Goal: Use online tool/utility: Utilize a website feature to perform a specific function

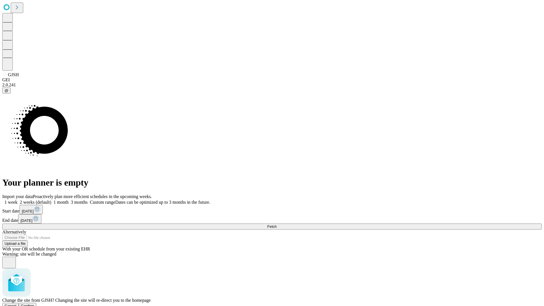
click at [34, 304] on span "Confirm" at bounding box center [27, 306] width 13 height 4
click at [51, 200] on label "2 weeks (default)" at bounding box center [35, 202] width 34 height 5
click at [276, 224] on span "Fetch" at bounding box center [271, 226] width 9 height 4
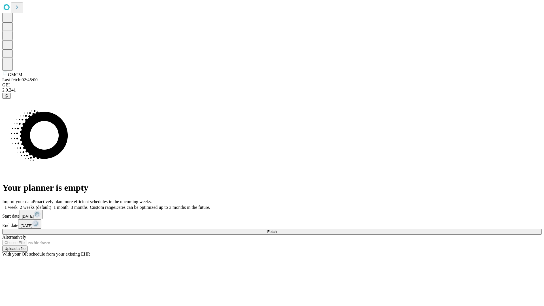
click at [51, 205] on label "2 weeks (default)" at bounding box center [35, 207] width 34 height 5
click at [276, 229] on span "Fetch" at bounding box center [271, 231] width 9 height 4
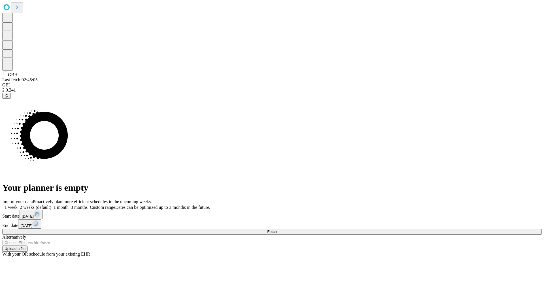
click at [51, 205] on label "2 weeks (default)" at bounding box center [35, 207] width 34 height 5
click at [276, 229] on span "Fetch" at bounding box center [271, 231] width 9 height 4
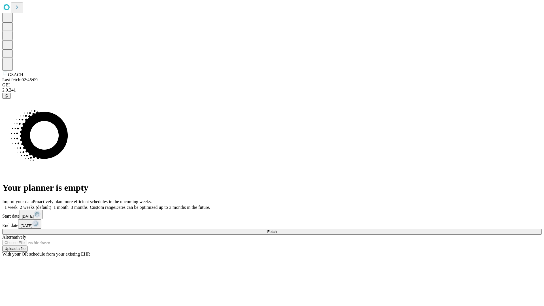
click at [276, 229] on span "Fetch" at bounding box center [271, 231] width 9 height 4
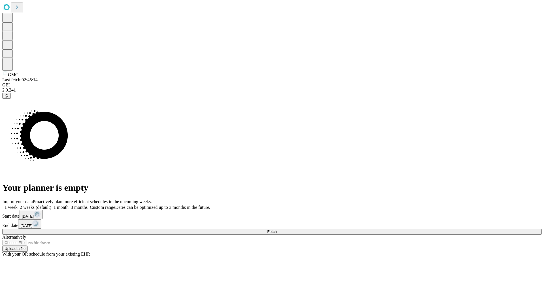
click at [51, 205] on label "2 weeks (default)" at bounding box center [35, 207] width 34 height 5
click at [276, 229] on span "Fetch" at bounding box center [271, 231] width 9 height 4
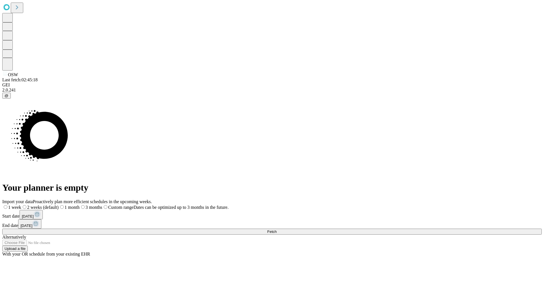
click at [59, 205] on label "2 weeks (default)" at bounding box center [39, 207] width 37 height 5
click at [276, 229] on span "Fetch" at bounding box center [271, 231] width 9 height 4
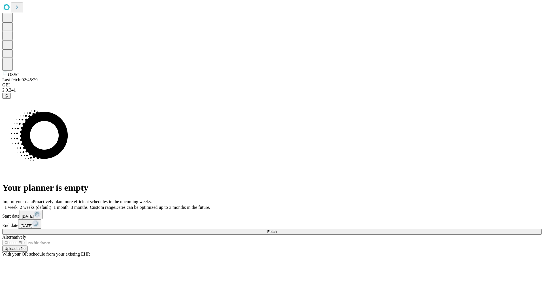
click at [51, 205] on label "2 weeks (default)" at bounding box center [35, 207] width 34 height 5
click at [276, 229] on span "Fetch" at bounding box center [271, 231] width 9 height 4
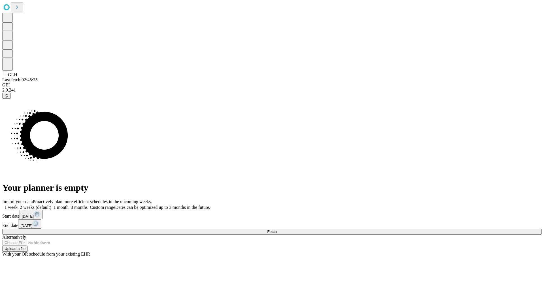
click at [51, 205] on label "2 weeks (default)" at bounding box center [35, 207] width 34 height 5
click at [276, 229] on span "Fetch" at bounding box center [271, 231] width 9 height 4
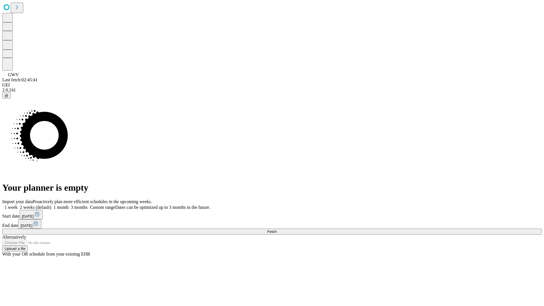
click at [51, 205] on label "2 weeks (default)" at bounding box center [35, 207] width 34 height 5
click at [276, 229] on span "Fetch" at bounding box center [271, 231] width 9 height 4
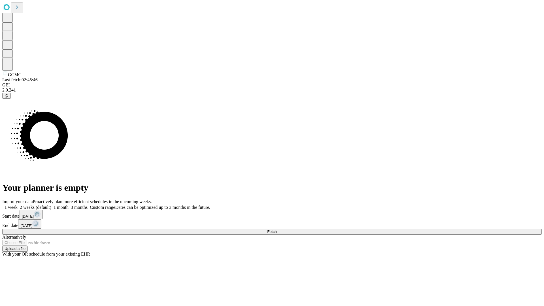
click at [51, 205] on label "2 weeks (default)" at bounding box center [35, 207] width 34 height 5
click at [276, 229] on span "Fetch" at bounding box center [271, 231] width 9 height 4
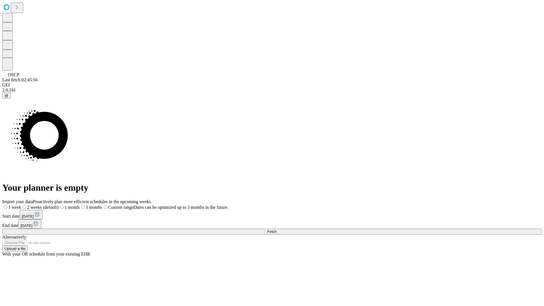
click at [59, 205] on label "2 weeks (default)" at bounding box center [39, 207] width 37 height 5
click at [276, 229] on span "Fetch" at bounding box center [271, 231] width 9 height 4
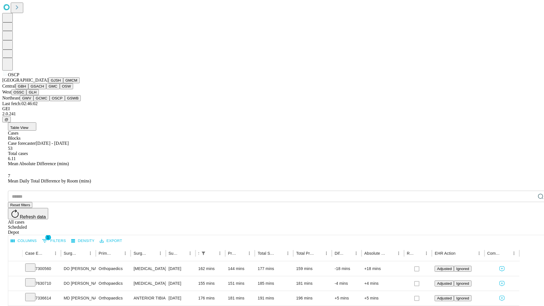
click at [65, 101] on button "GSWB" at bounding box center [73, 98] width 16 height 6
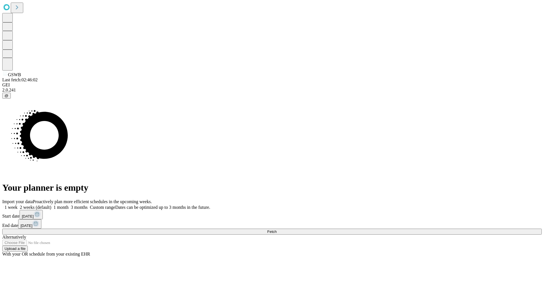
click at [51, 205] on label "2 weeks (default)" at bounding box center [35, 207] width 34 height 5
click at [276, 229] on span "Fetch" at bounding box center [271, 231] width 9 height 4
